Goal: Check status: Check status

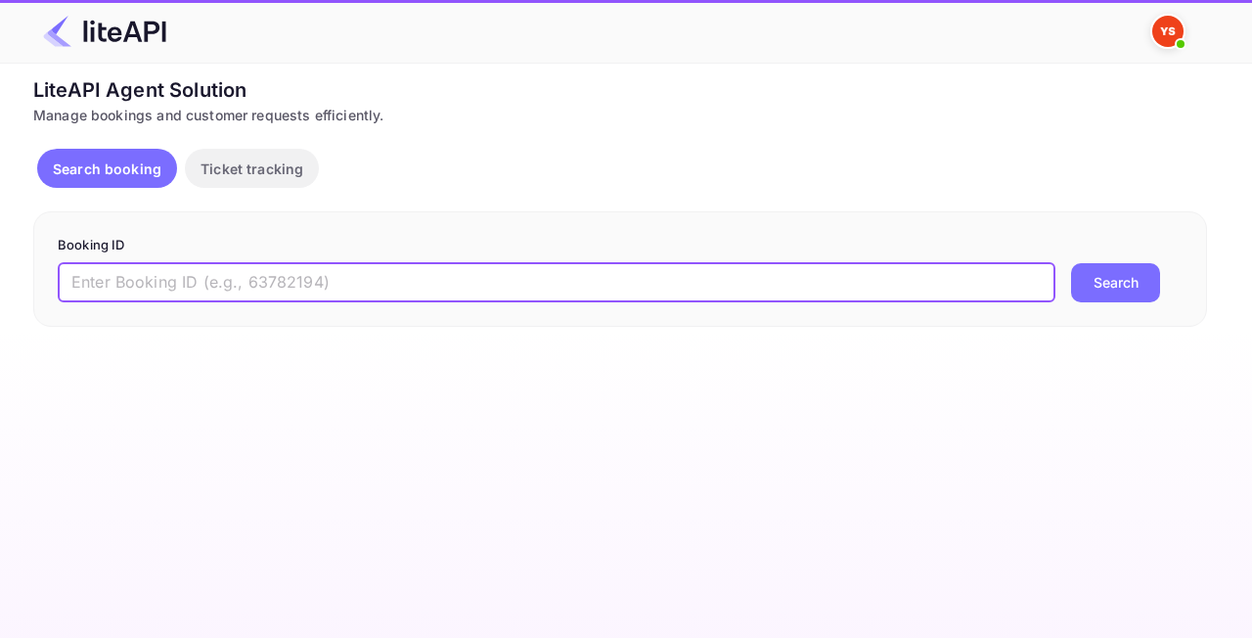
click at [342, 274] on input "text" at bounding box center [557, 282] width 998 height 39
paste input "8509075"
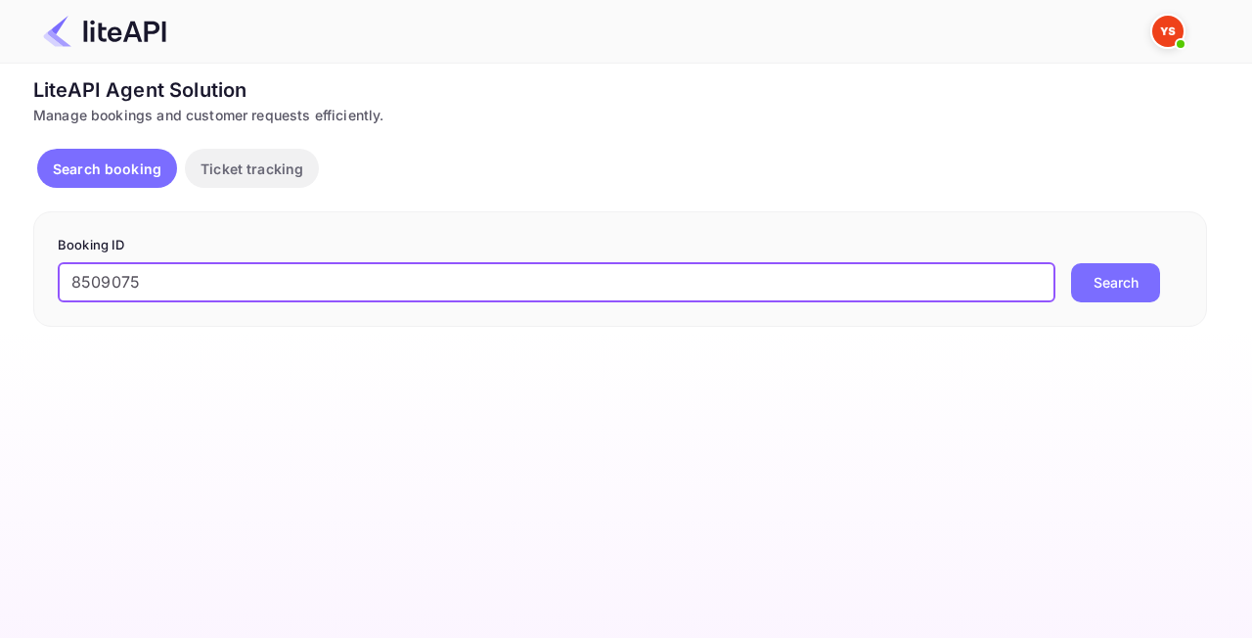
type input "8509075"
click at [1132, 278] on button "Search" at bounding box center [1115, 282] width 89 height 39
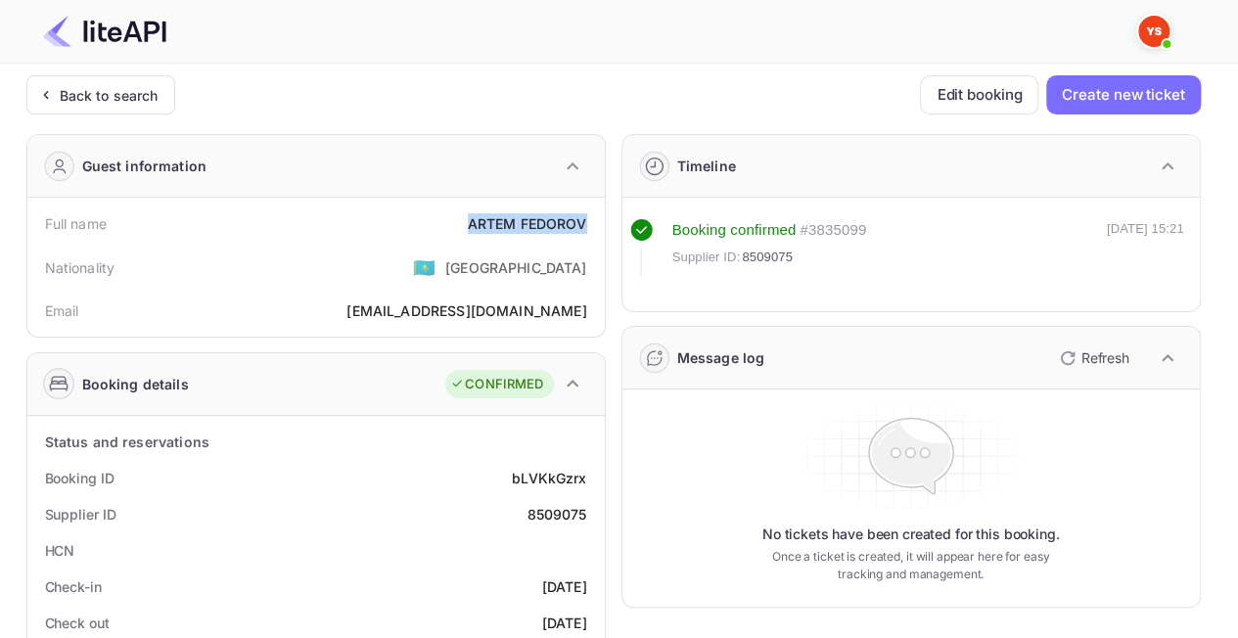
drag, startPoint x: 450, startPoint y: 209, endPoint x: 593, endPoint y: 225, distance: 143.7
click at [593, 225] on div "Full name [PERSON_NAME]" at bounding box center [316, 223] width 562 height 36
copy div "[PERSON_NAME]"
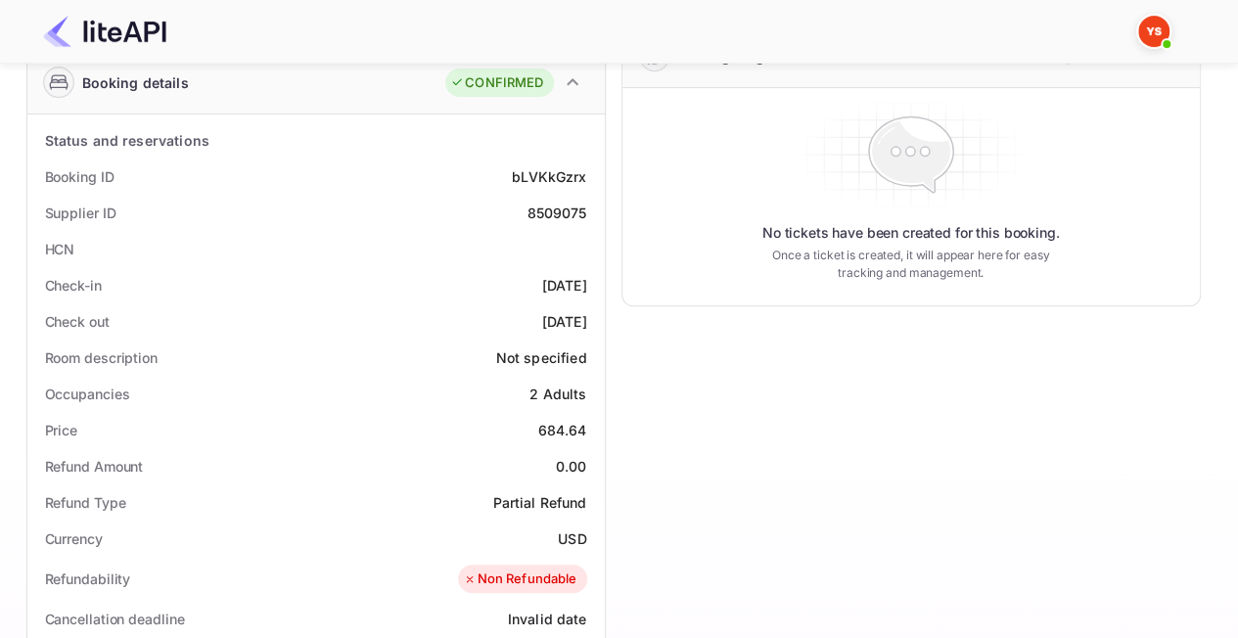
scroll to position [391, 0]
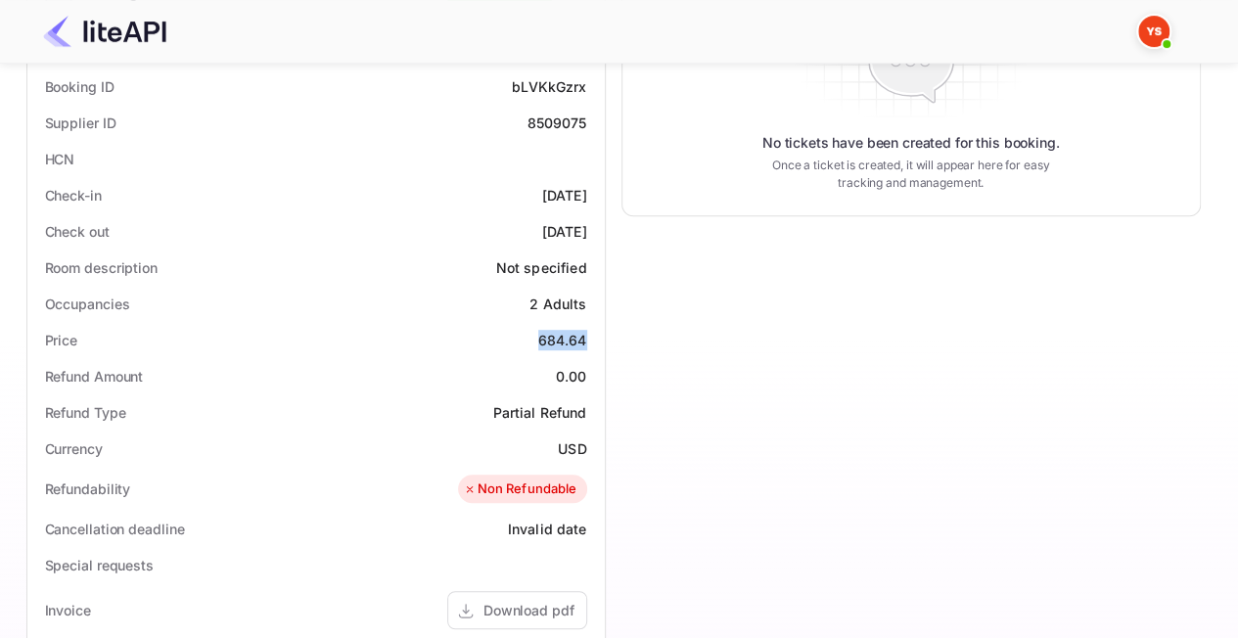
drag, startPoint x: 534, startPoint y: 337, endPoint x: 604, endPoint y: 331, distance: 69.7
click at [604, 331] on div "Status and reservations Booking ID bLVKkGzrx Supplier ID 8509075 HCN Check-in […" at bounding box center [315, 545] width 577 height 1042
copy div "684.64"
